Goal: Transaction & Acquisition: Purchase product/service

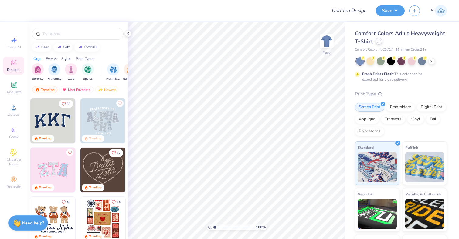
click at [379, 41] on icon at bounding box center [378, 41] width 3 height 3
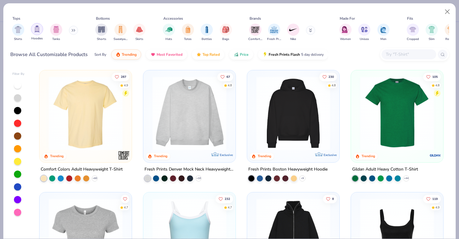
click at [39, 32] on div "filter for Hoodies" at bounding box center [37, 29] width 12 height 12
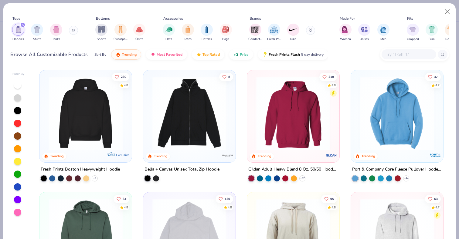
click at [75, 121] on img at bounding box center [86, 113] width 80 height 74
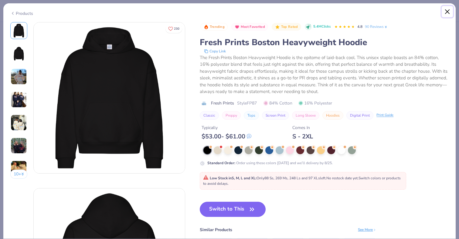
click at [446, 10] on button "Close" at bounding box center [448, 12] width 12 height 12
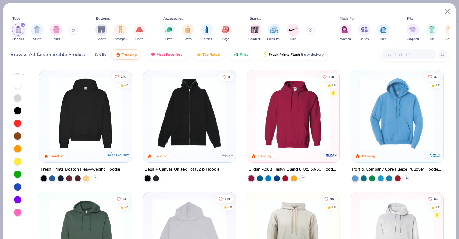
click at [290, 121] on img at bounding box center [293, 113] width 80 height 74
